Goal: Information Seeking & Learning: Check status

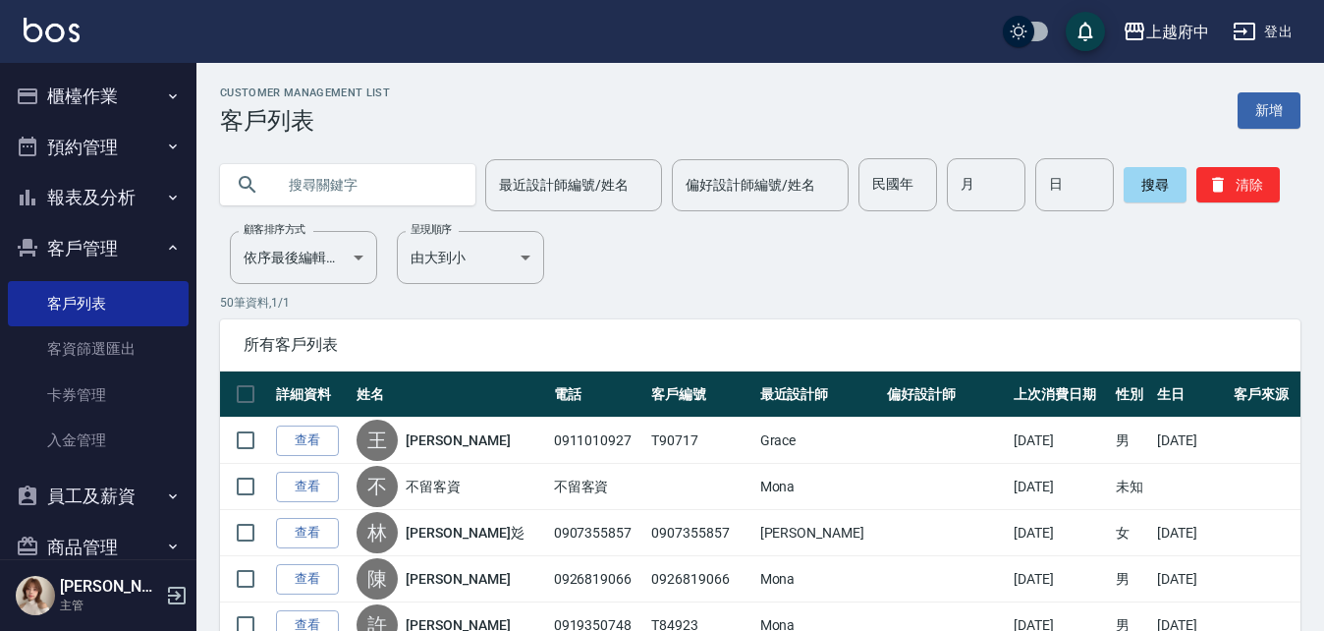
drag, startPoint x: 379, startPoint y: 184, endPoint x: 426, endPoint y: 206, distance: 52.3
click at [426, 206] on input "text" at bounding box center [367, 184] width 185 height 53
type input "1"
type input "0916300569"
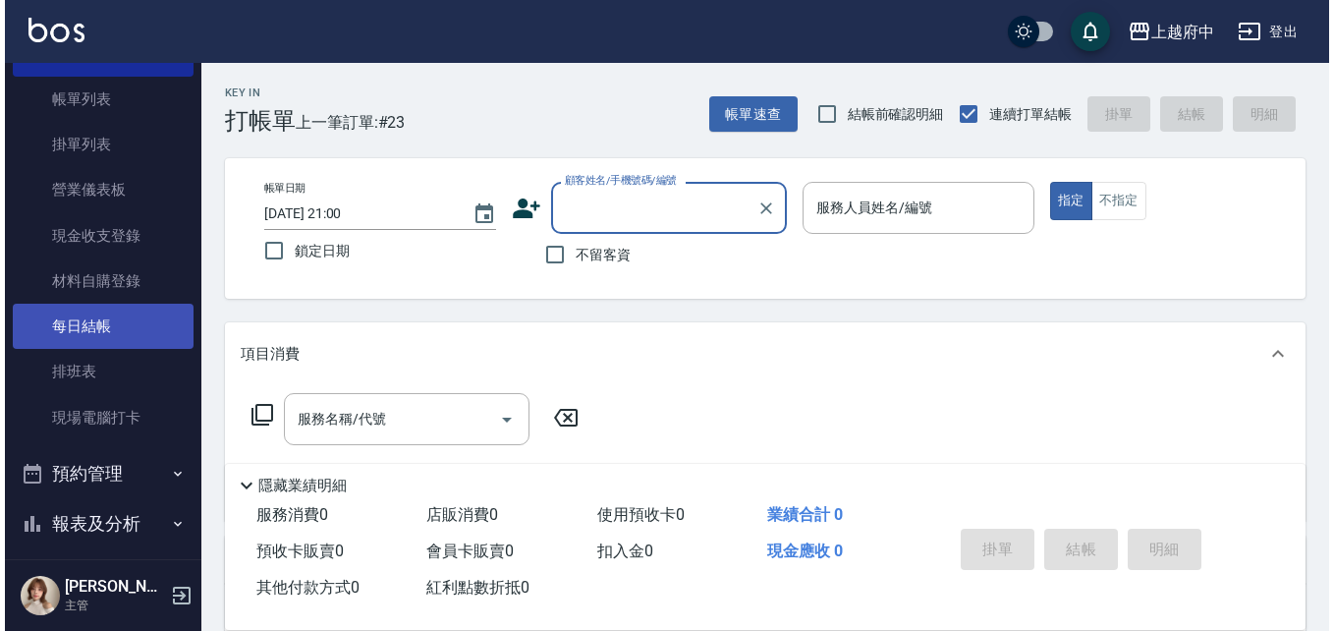
scroll to position [295, 0]
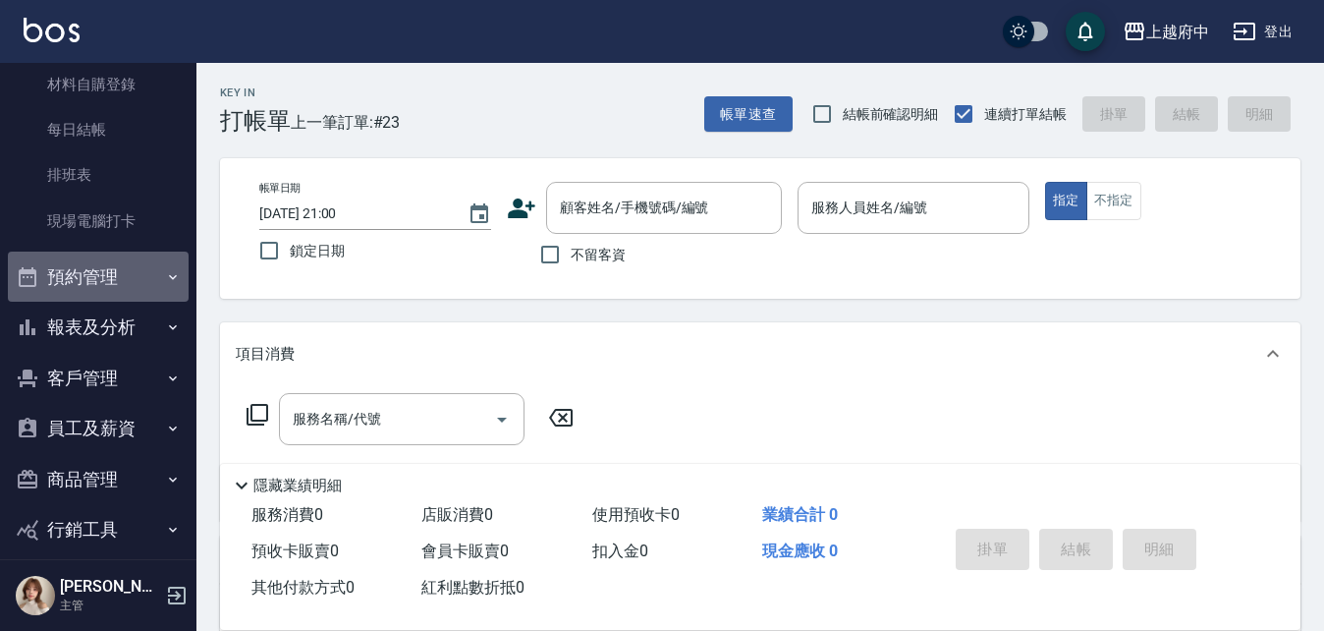
click at [118, 259] on button "預約管理" at bounding box center [98, 276] width 181 height 51
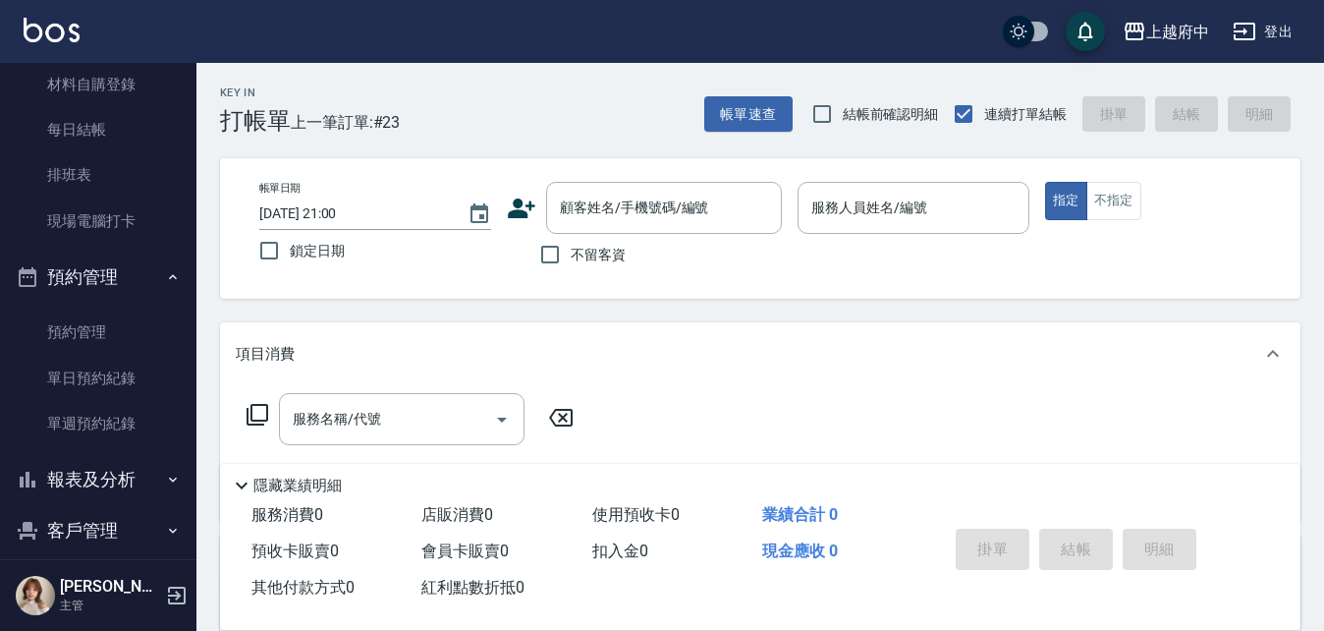
click at [118, 259] on button "預約管理" at bounding box center [98, 276] width 181 height 51
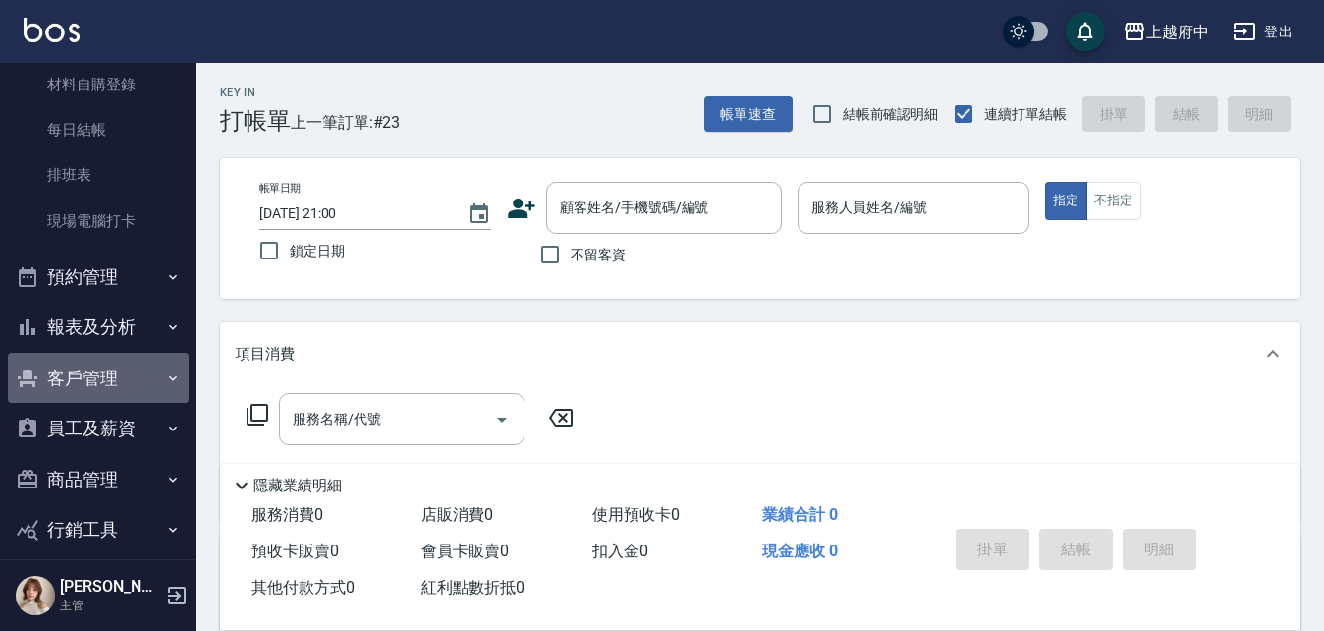
click at [143, 368] on button "客戶管理" at bounding box center [98, 378] width 181 height 51
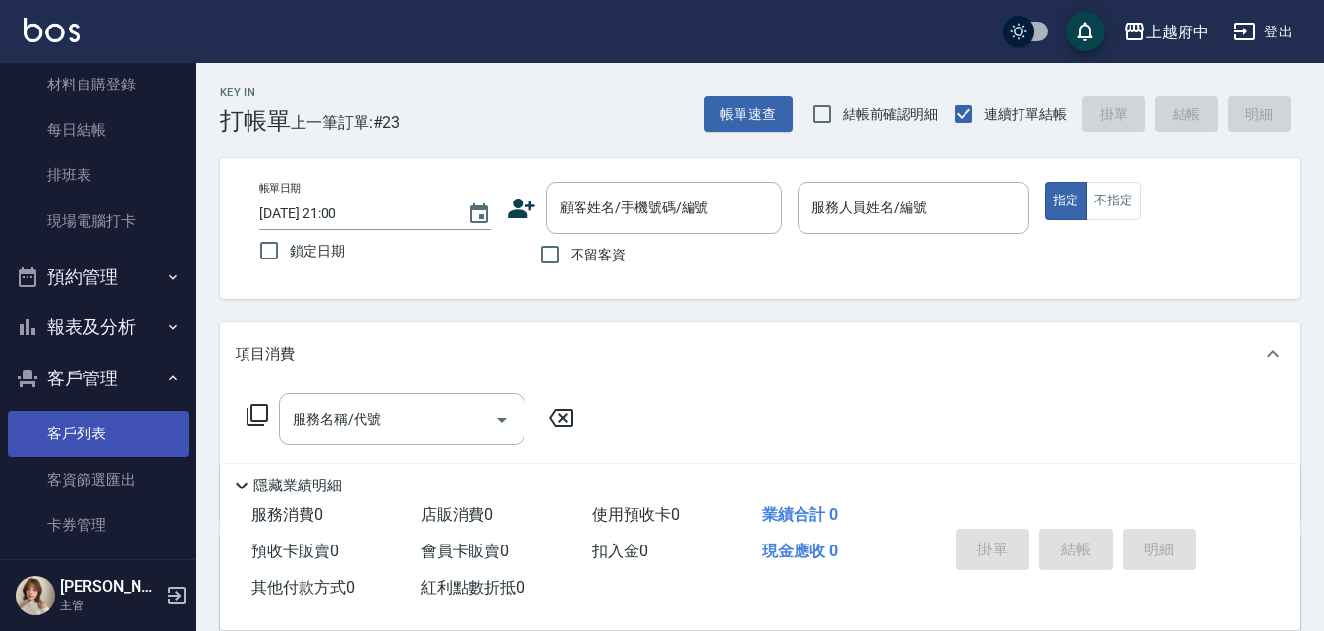
click at [136, 420] on link "客戶列表" at bounding box center [98, 433] width 181 height 45
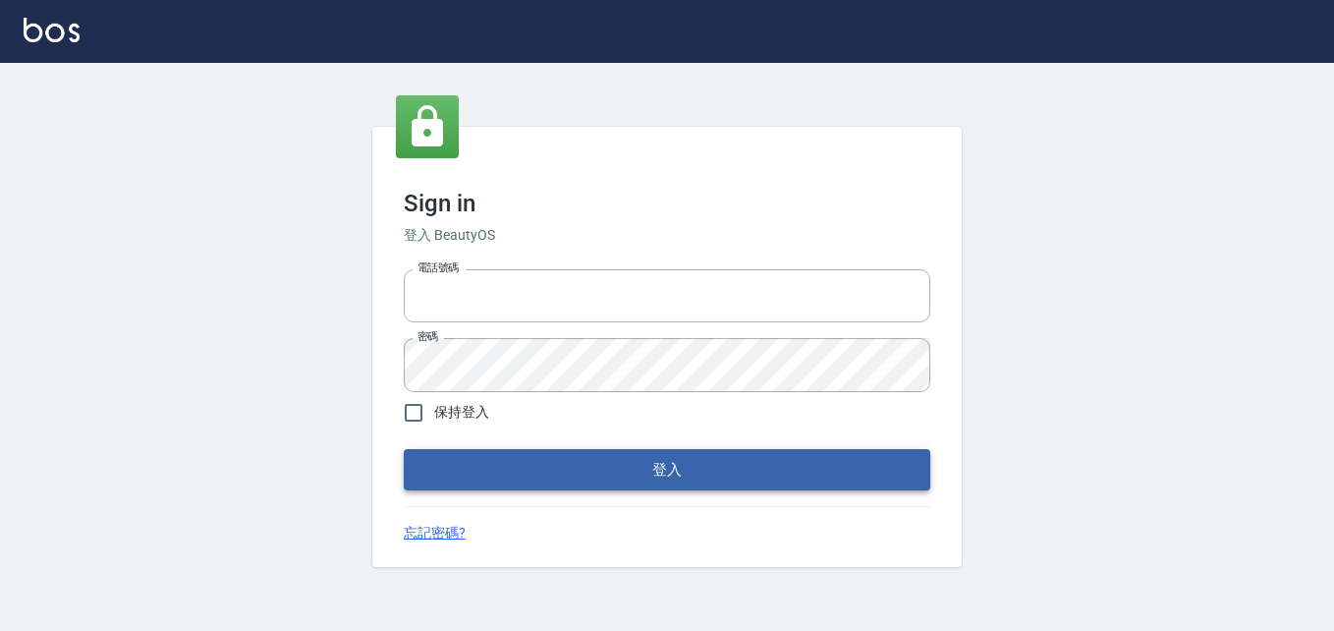
type input "0911903627"
click at [743, 471] on button "登入" at bounding box center [667, 469] width 527 height 41
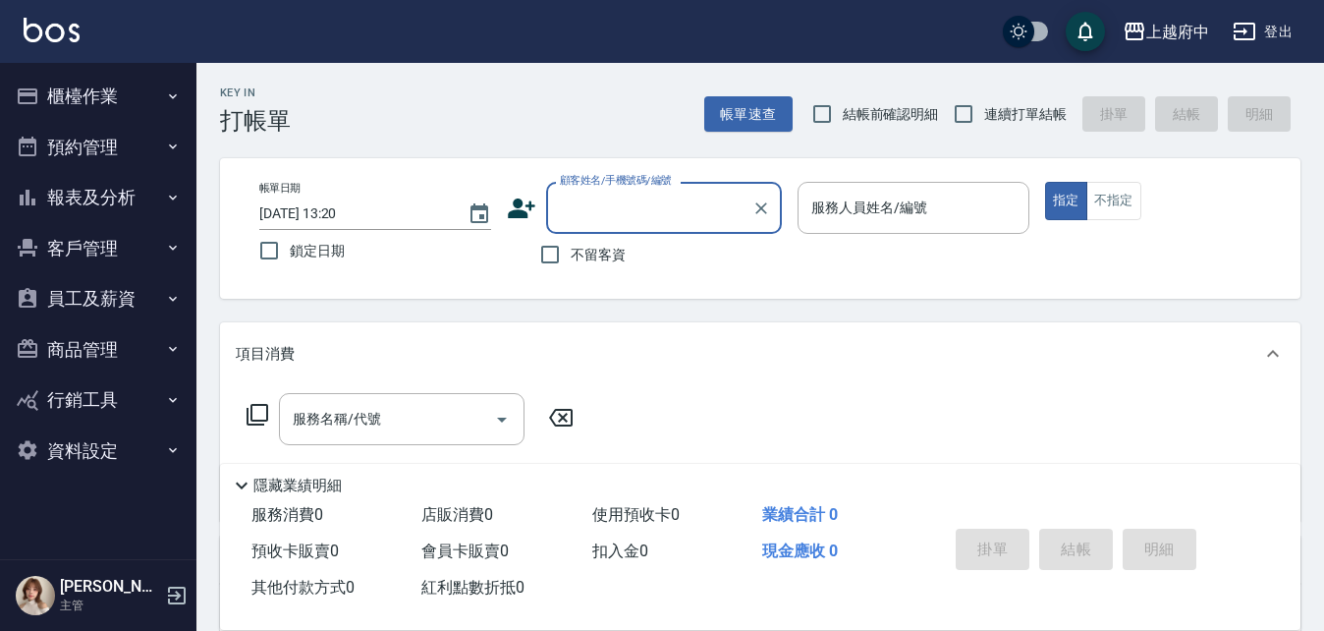
click at [124, 254] on button "客戶管理" at bounding box center [98, 248] width 181 height 51
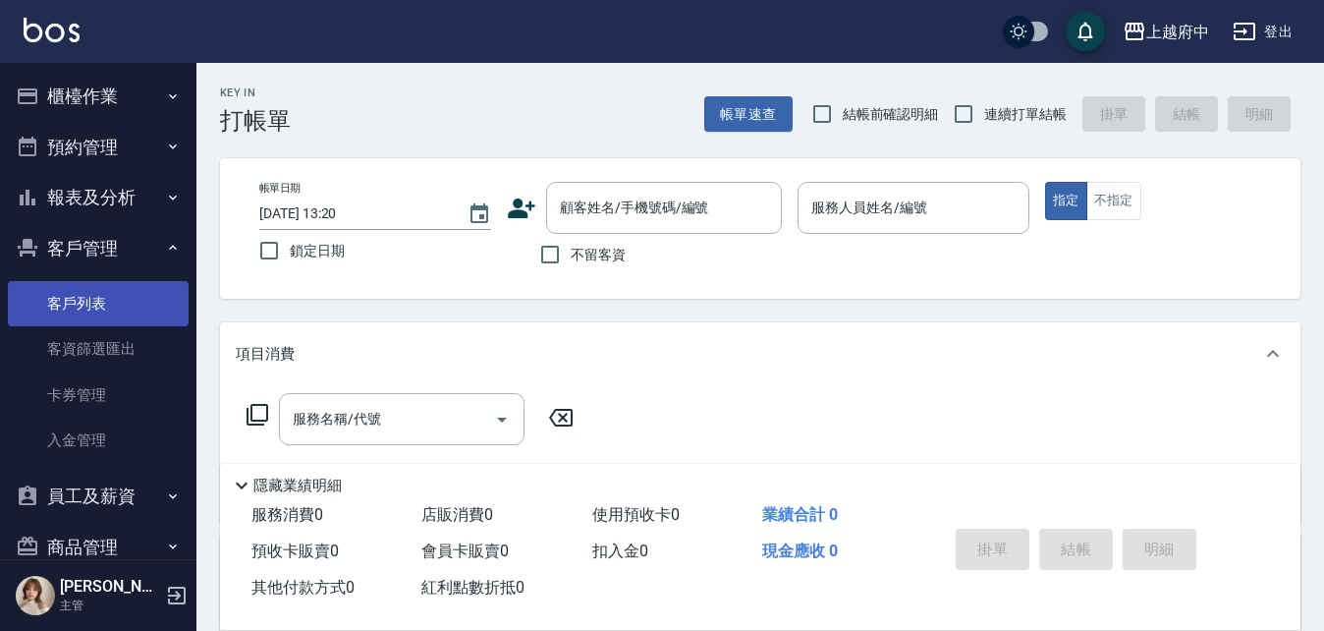
click at [122, 302] on link "客戶列表" at bounding box center [98, 303] width 181 height 45
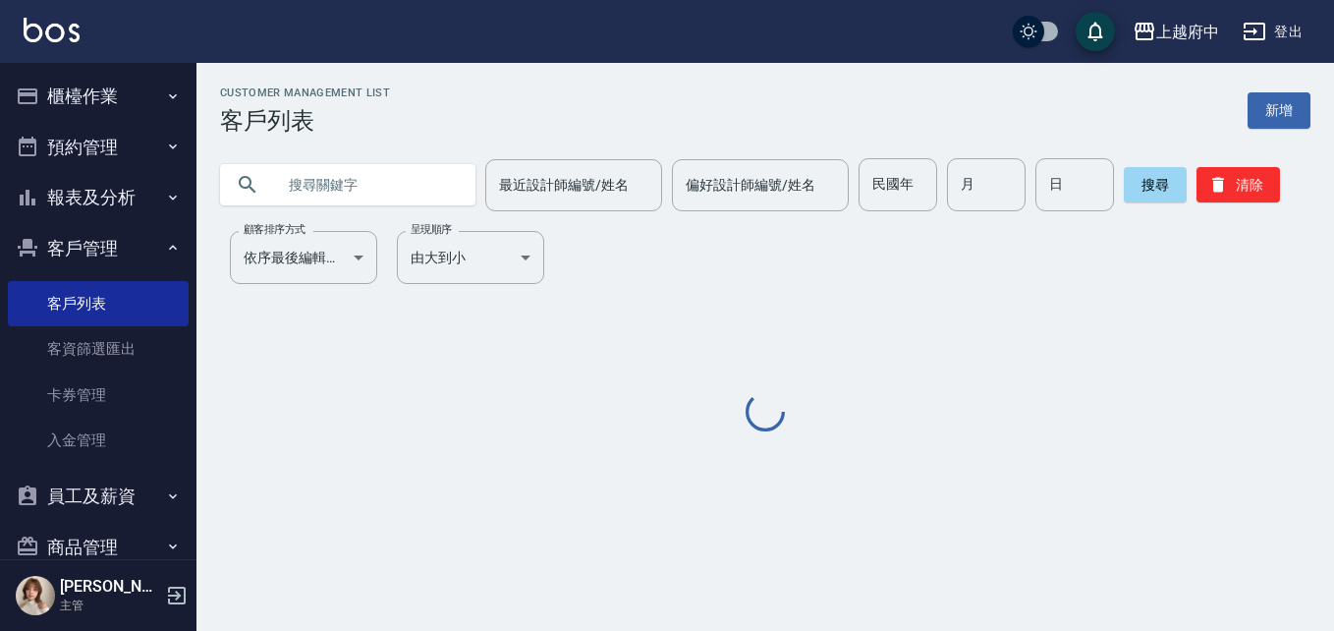
click at [436, 187] on input "text" at bounding box center [367, 184] width 185 height 53
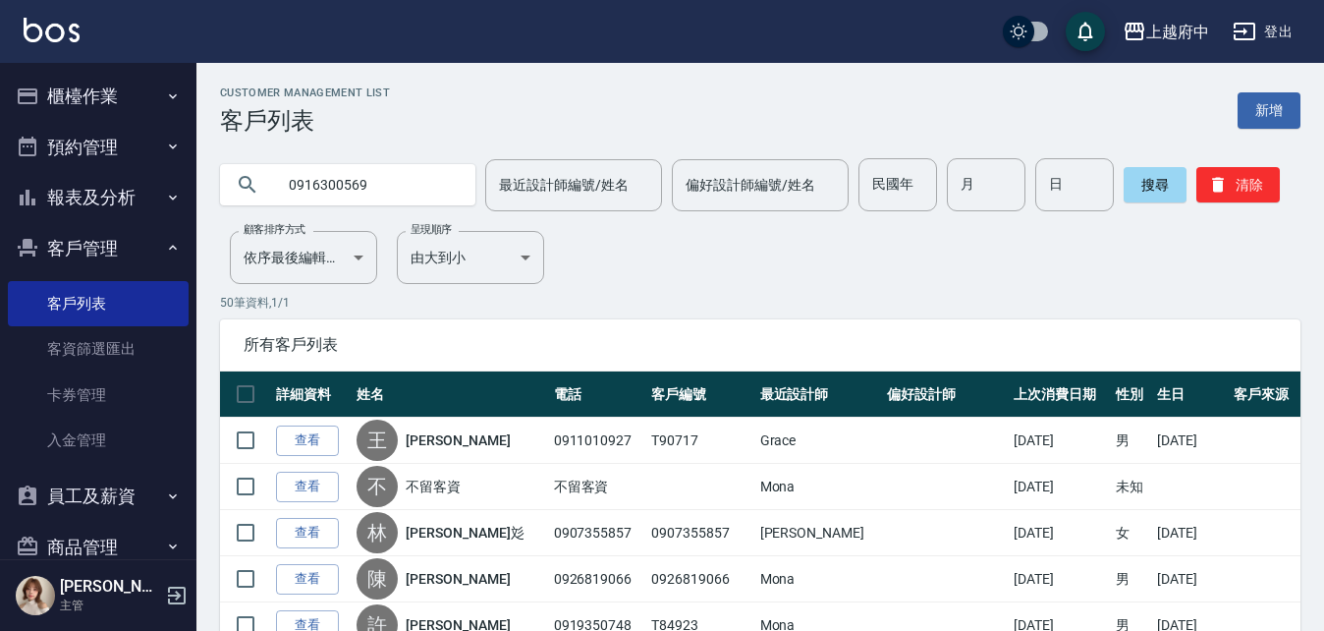
type input "0916300569"
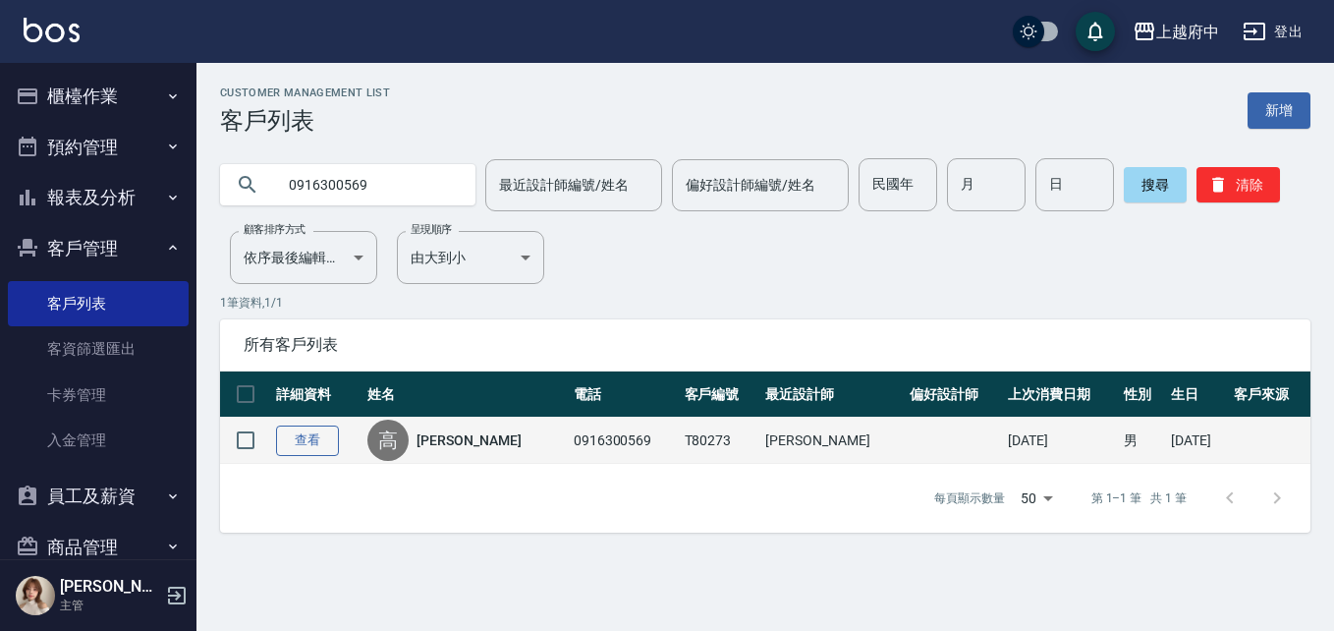
click at [330, 449] on link "查看" at bounding box center [307, 440] width 63 height 30
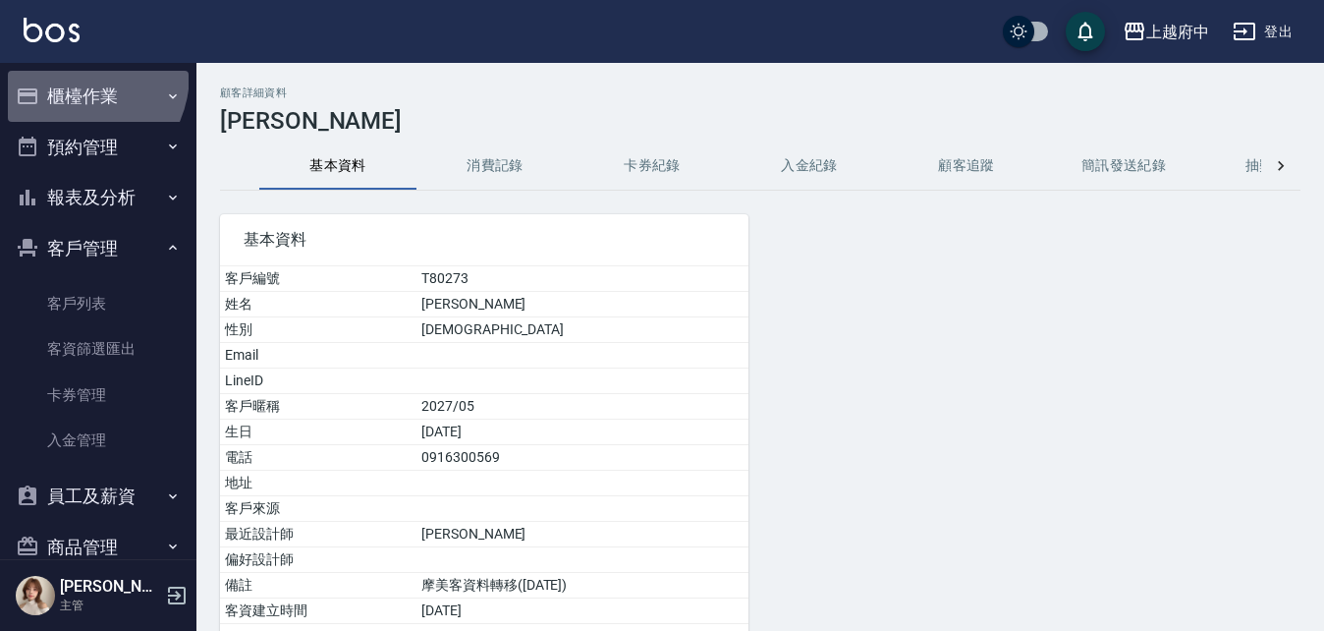
click at [67, 73] on button "櫃檯作業" at bounding box center [98, 96] width 181 height 51
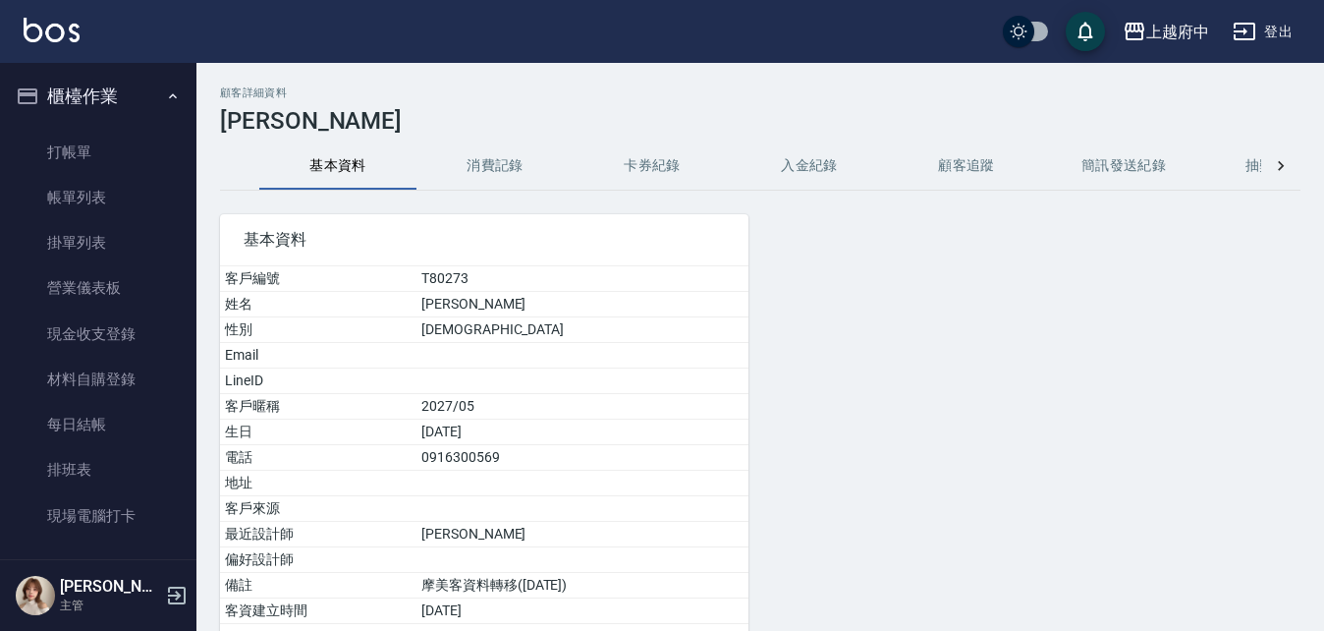
click at [97, 100] on button "櫃檯作業" at bounding box center [98, 96] width 181 height 51
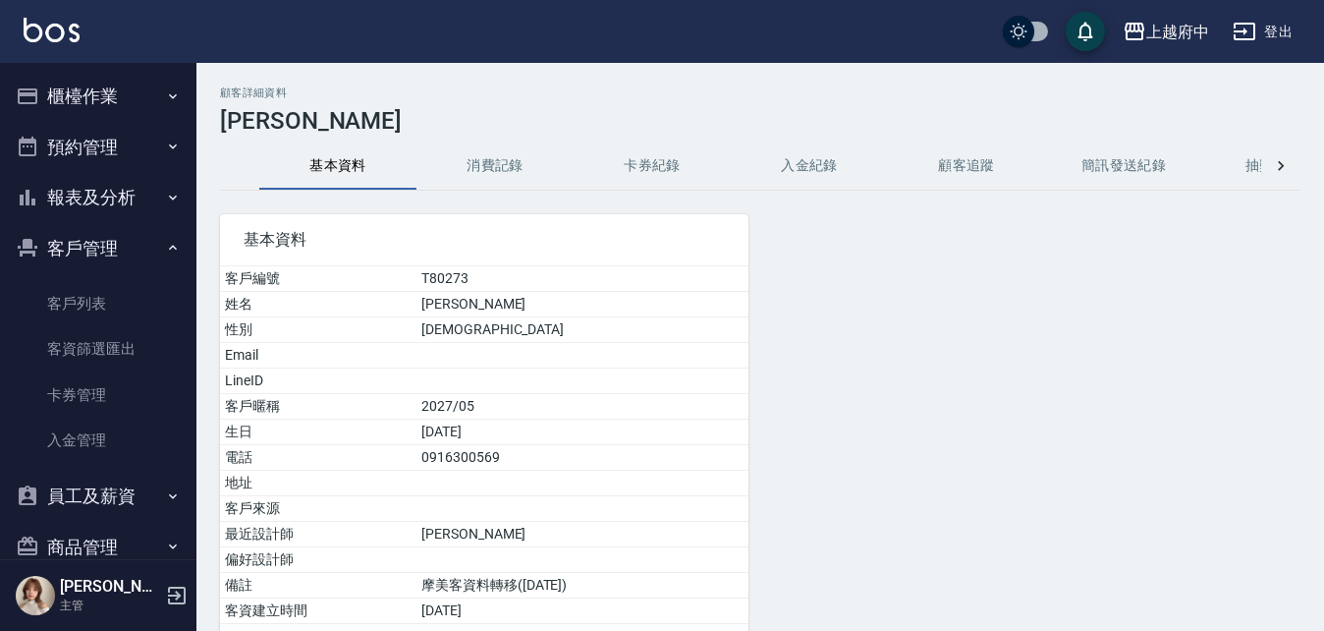
click at [97, 144] on button "預約管理" at bounding box center [98, 147] width 181 height 51
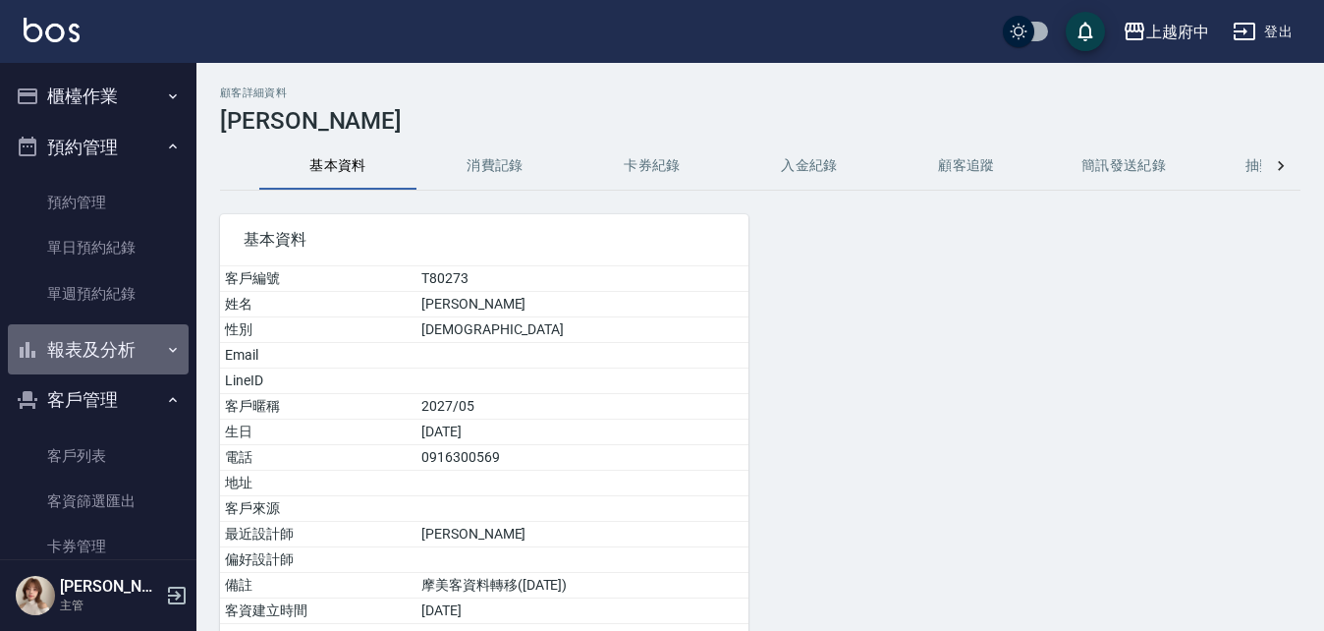
click at [140, 335] on button "報表及分析" at bounding box center [98, 349] width 181 height 51
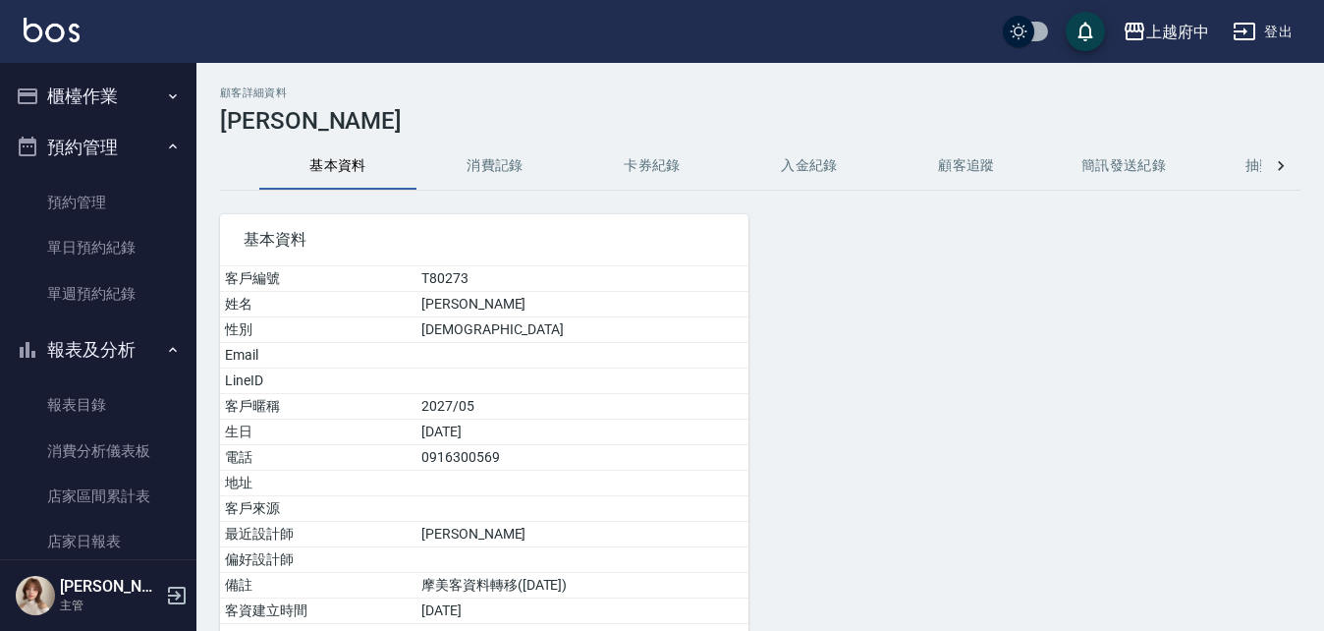
scroll to position [196, 0]
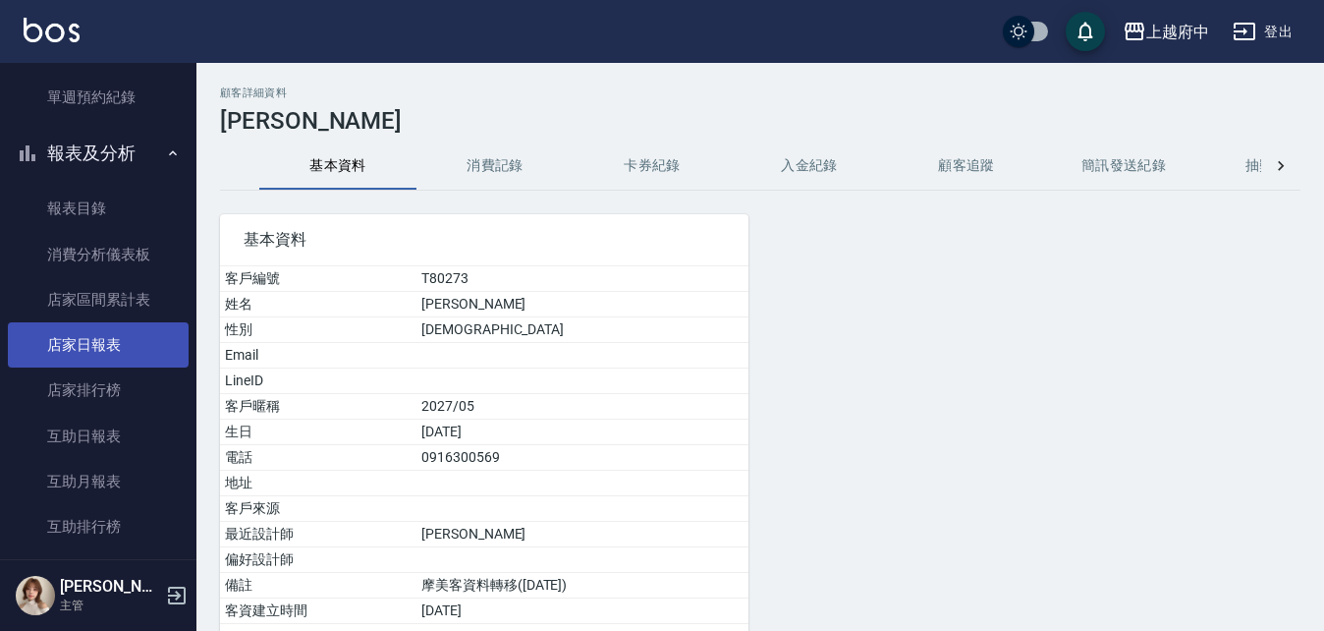
click at [138, 335] on link "店家日報表" at bounding box center [98, 344] width 181 height 45
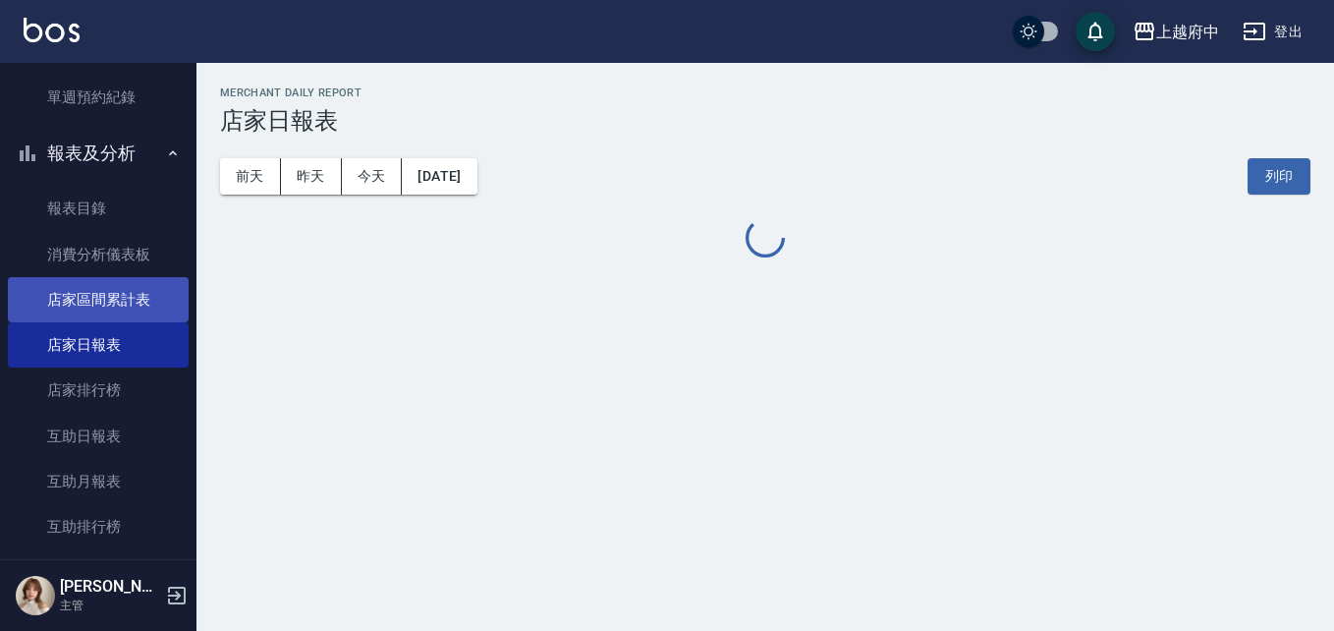
click at [113, 301] on link "店家區間累計表" at bounding box center [98, 299] width 181 height 45
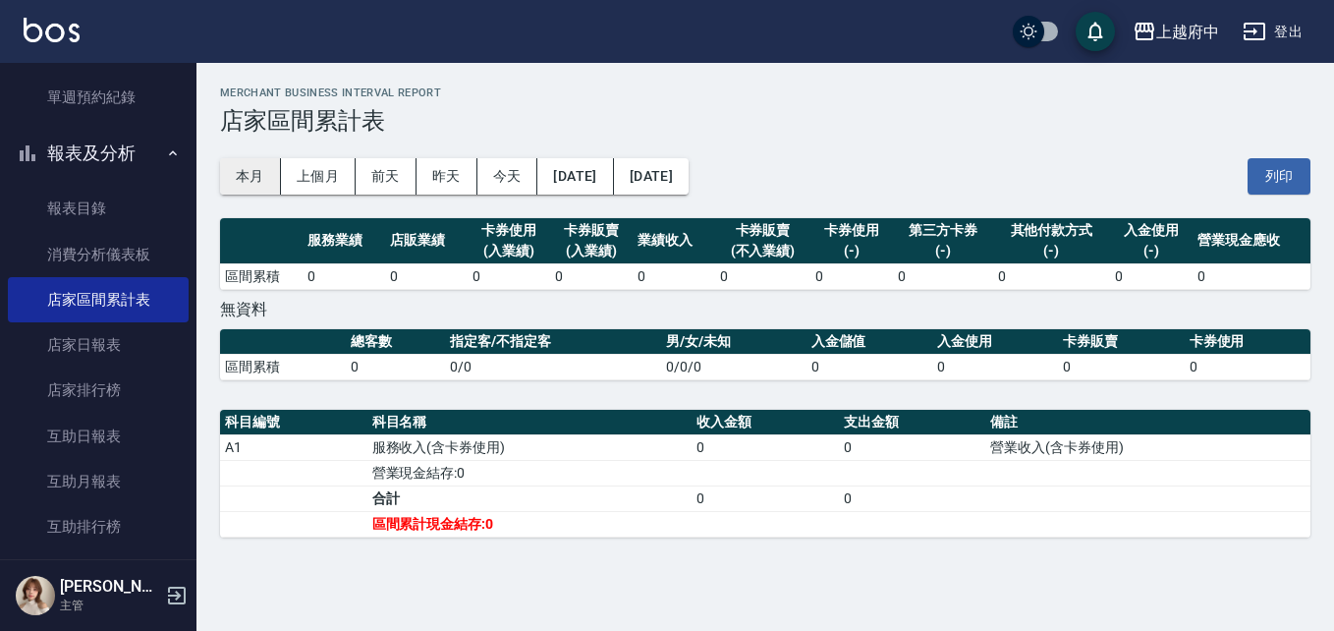
click at [252, 171] on button "本月" at bounding box center [250, 176] width 61 height 36
